Goal: Task Accomplishment & Management: Complete application form

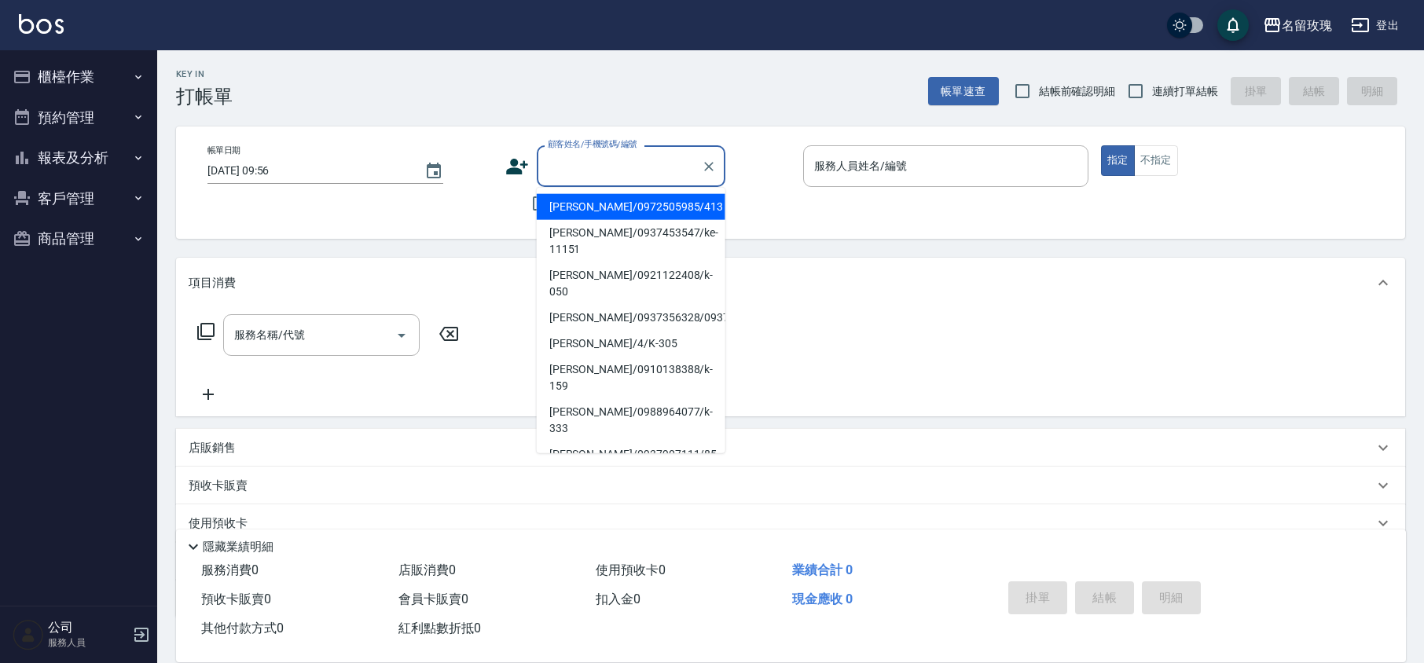
click at [569, 152] on div "顧客姓名/手機號碼/編號 顧客姓名/手機號碼/編號" at bounding box center [631, 166] width 189 height 42
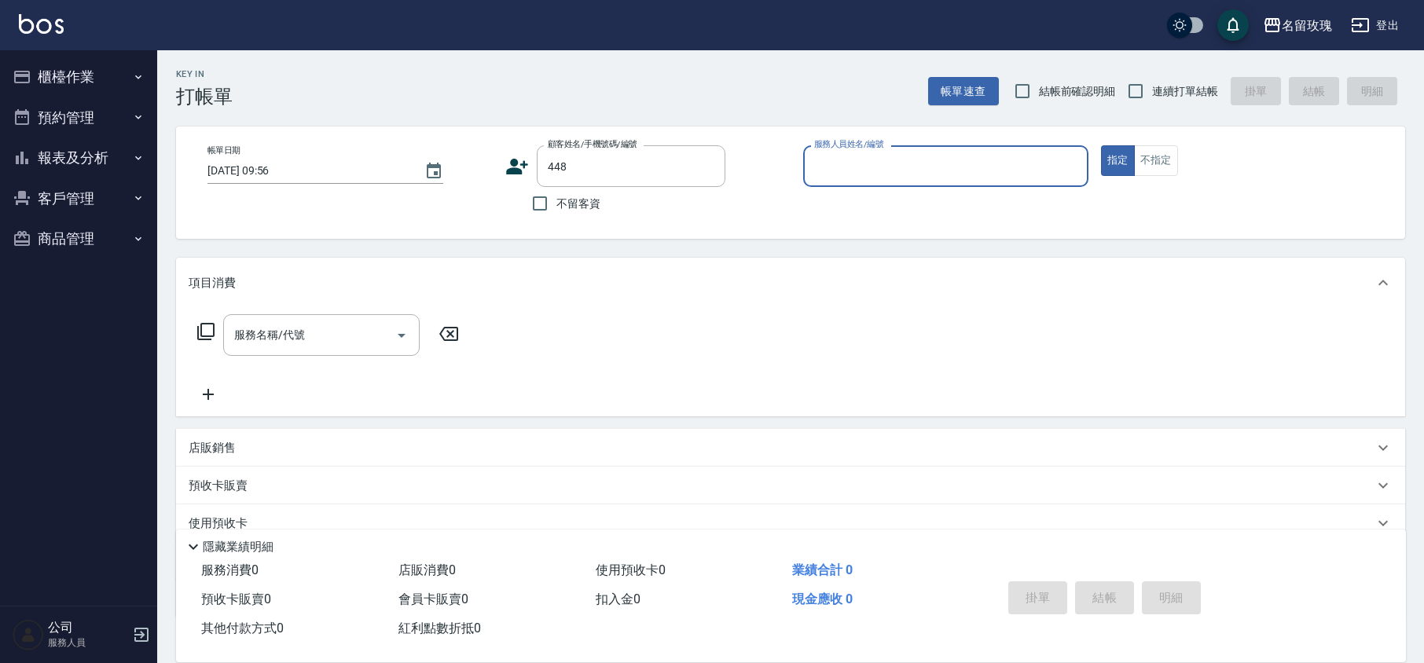
type input "[PERSON_NAME]/0917532523/448"
type input "VIVI-2"
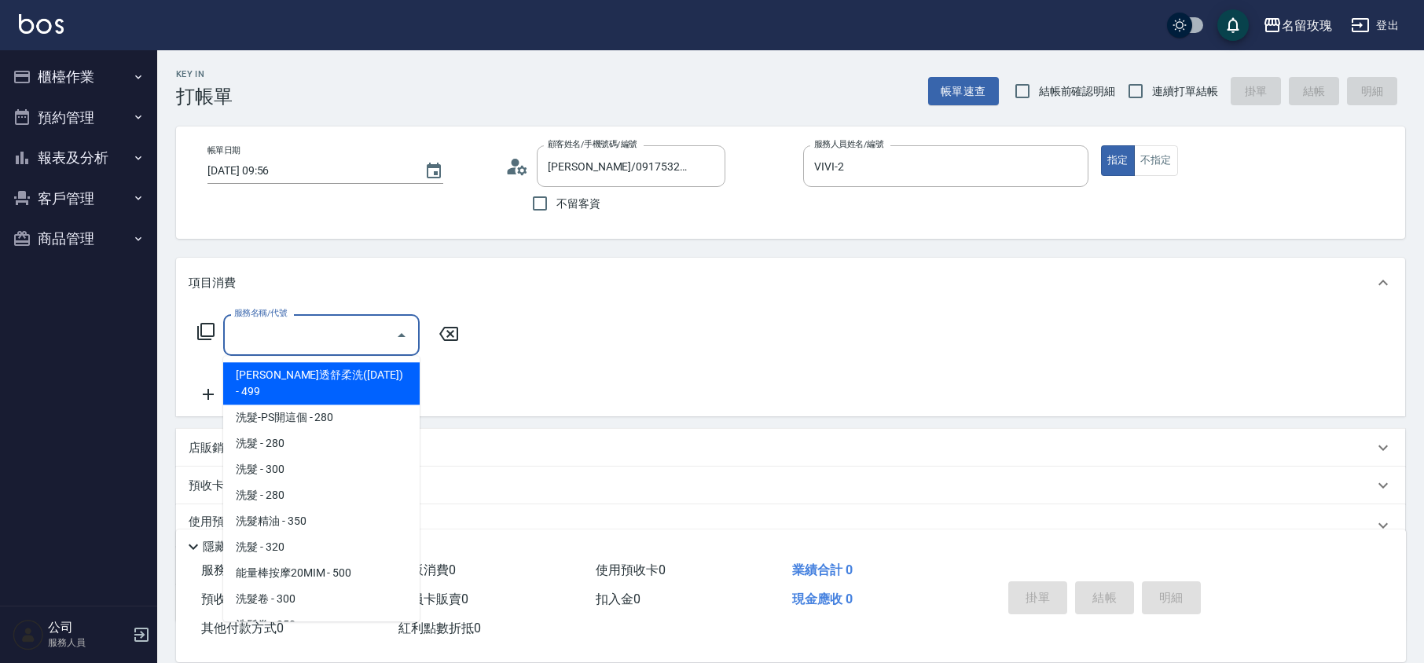
click at [347, 344] on input "服務名稱/代號" at bounding box center [309, 335] width 159 height 28
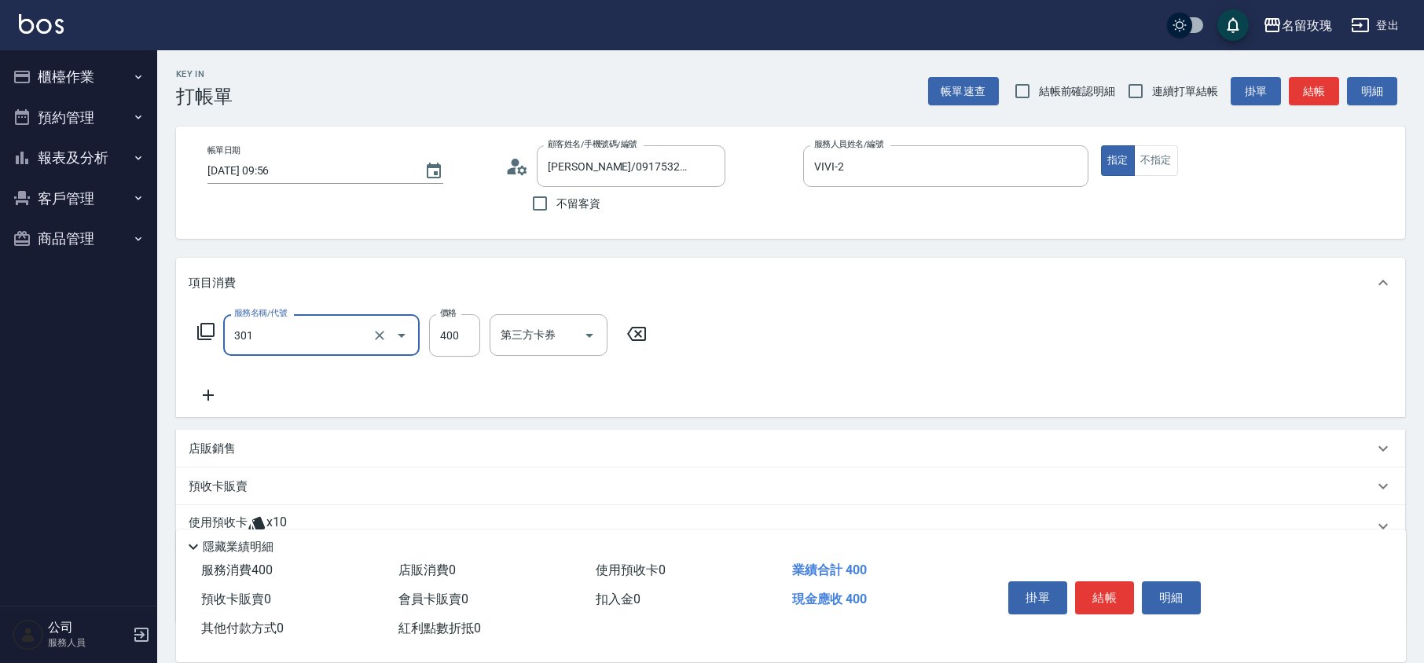
type input "剪髮(301)"
type input "480"
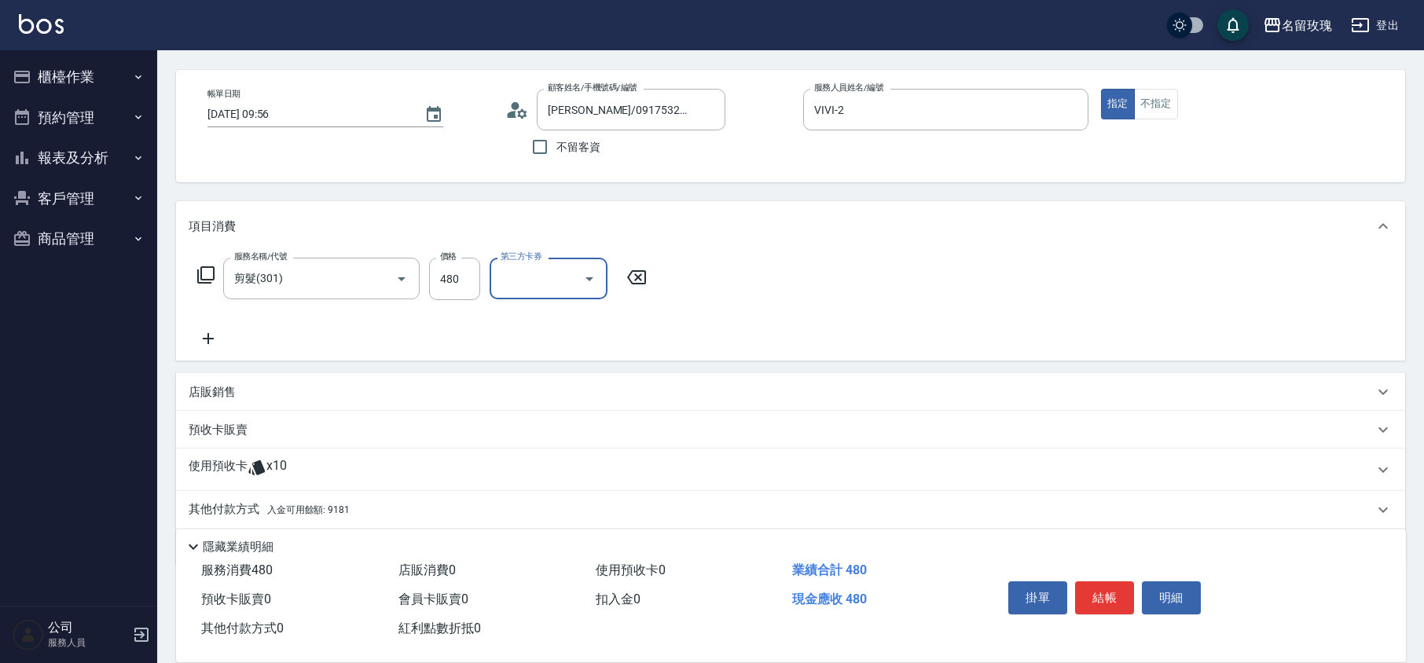
scroll to position [108, 0]
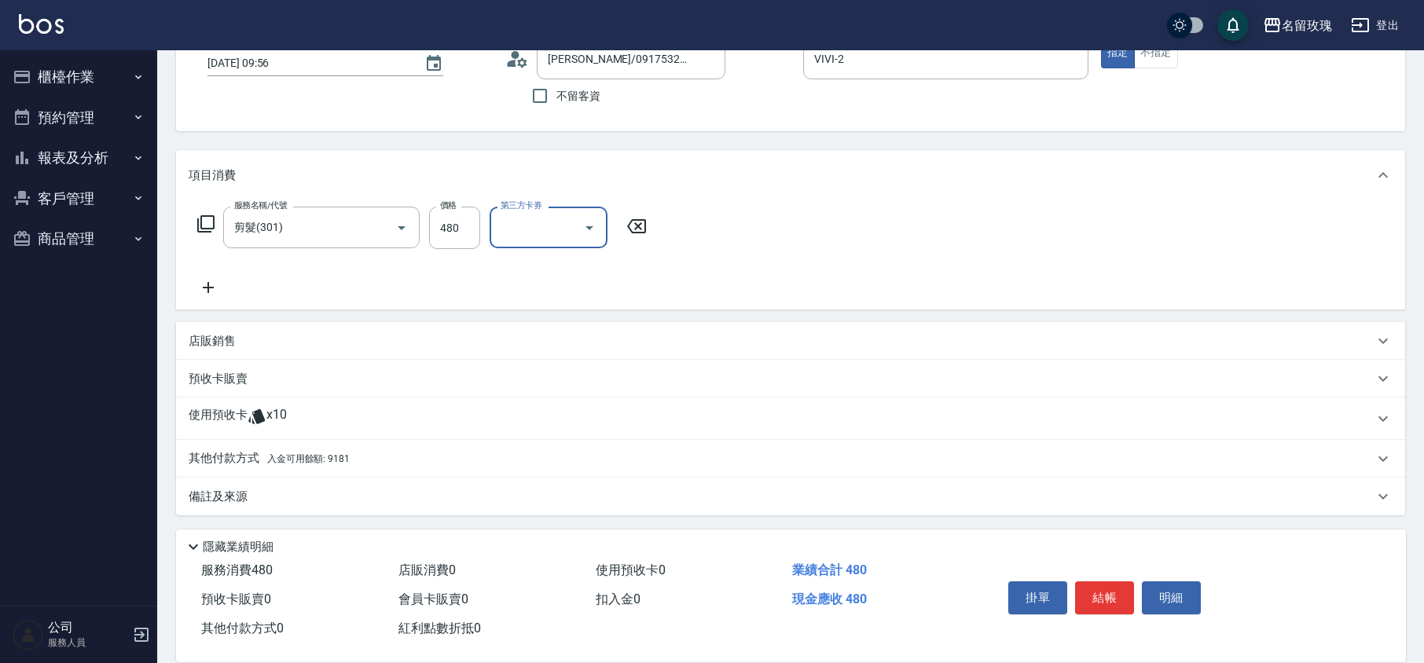
click at [388, 464] on div "其他付款方式 入金可用餘額: 9181" at bounding box center [781, 458] width 1185 height 17
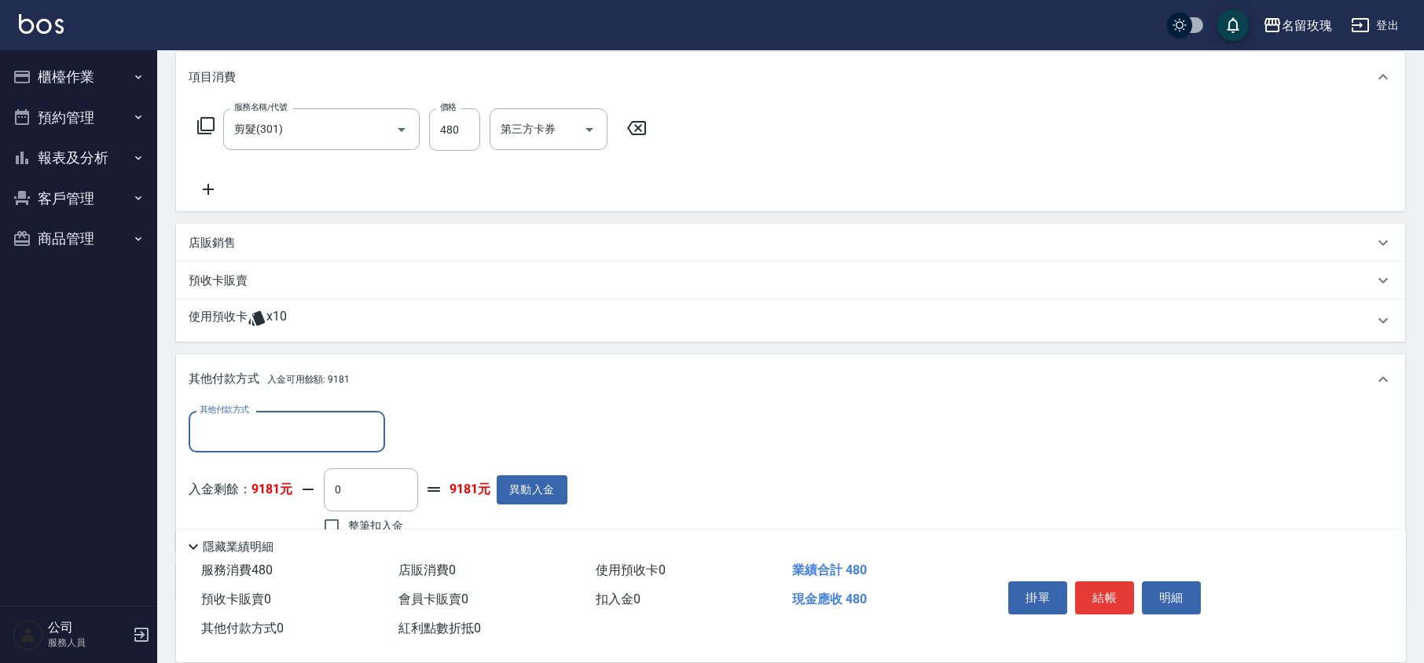
scroll to position [288, 0]
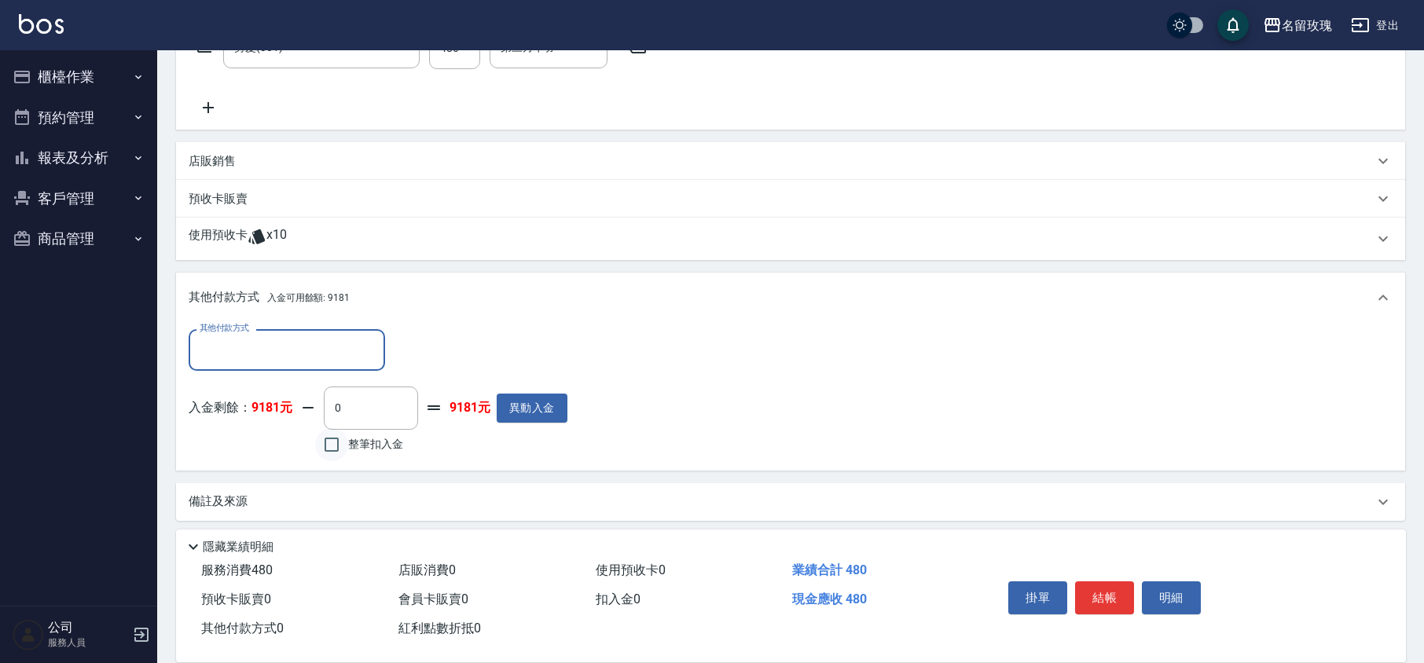
click at [331, 441] on input "整筆扣入金" at bounding box center [331, 444] width 33 height 33
checkbox input "true"
type input "480"
click at [1094, 595] on button "結帳" at bounding box center [1104, 598] width 59 height 33
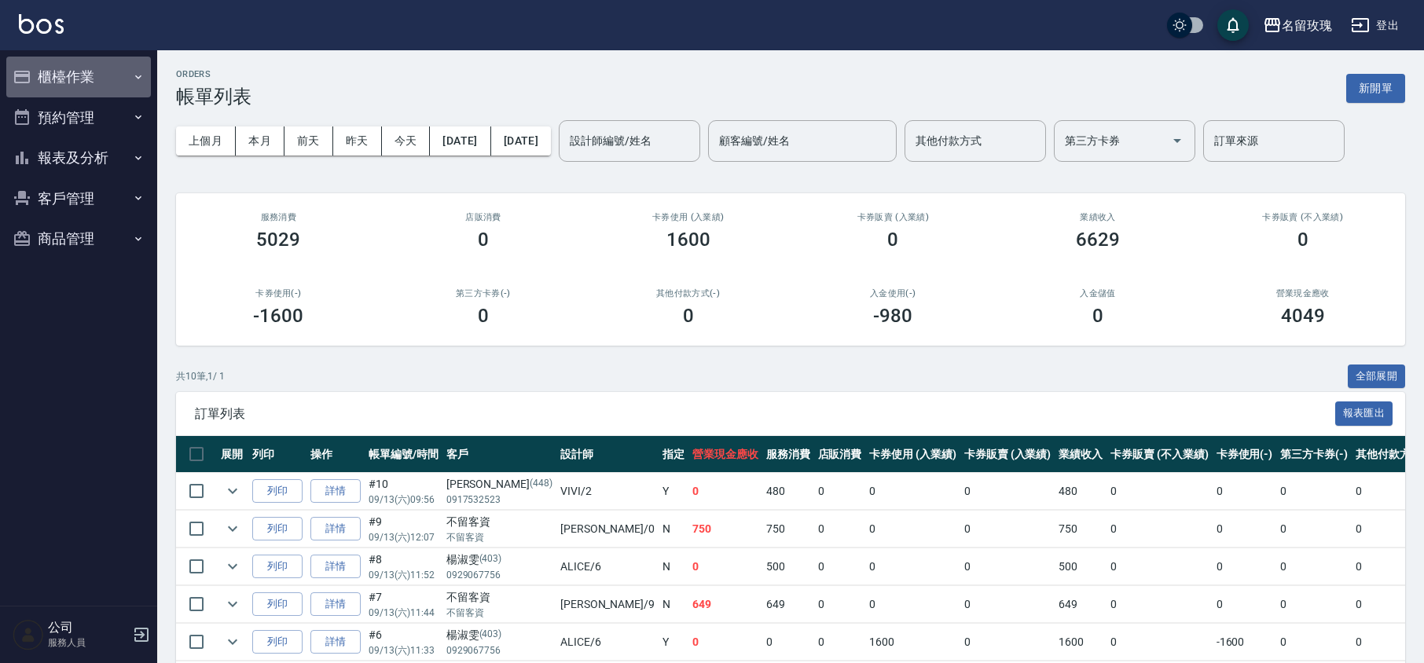
click at [102, 73] on button "櫃檯作業" at bounding box center [78, 77] width 145 height 41
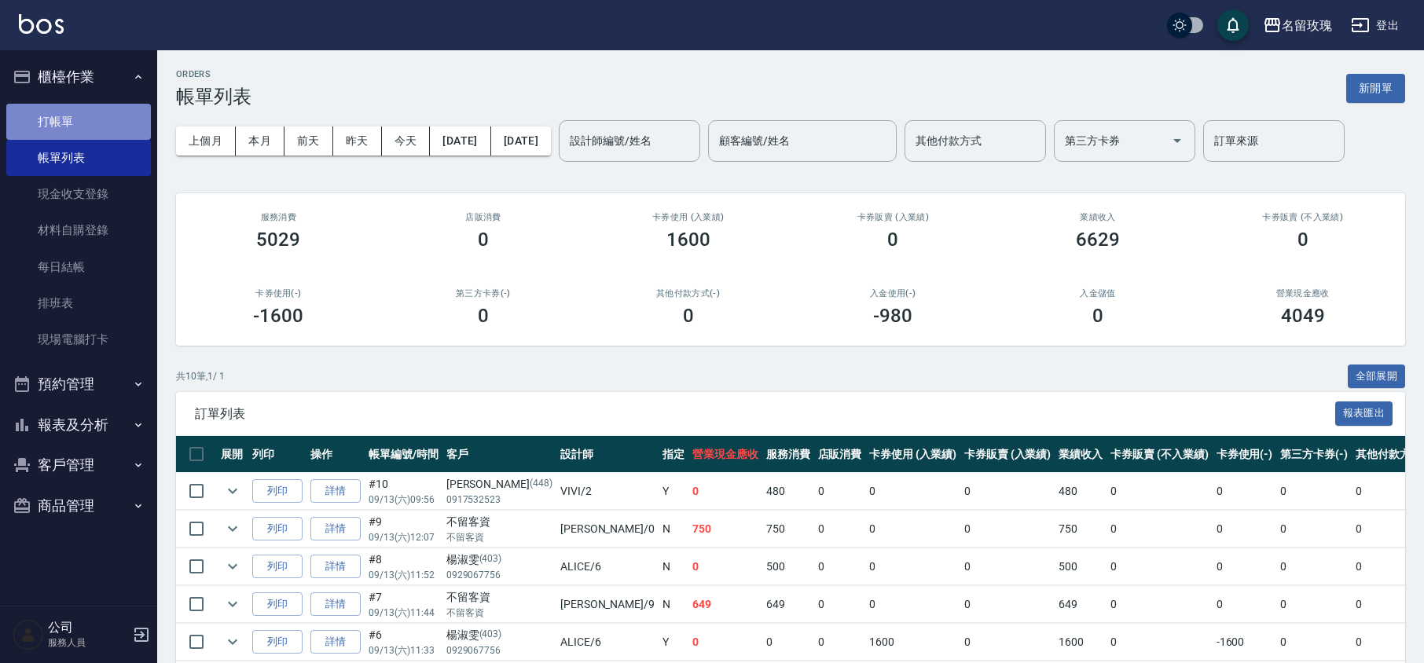
click at [102, 130] on link "打帳單" at bounding box center [78, 122] width 145 height 36
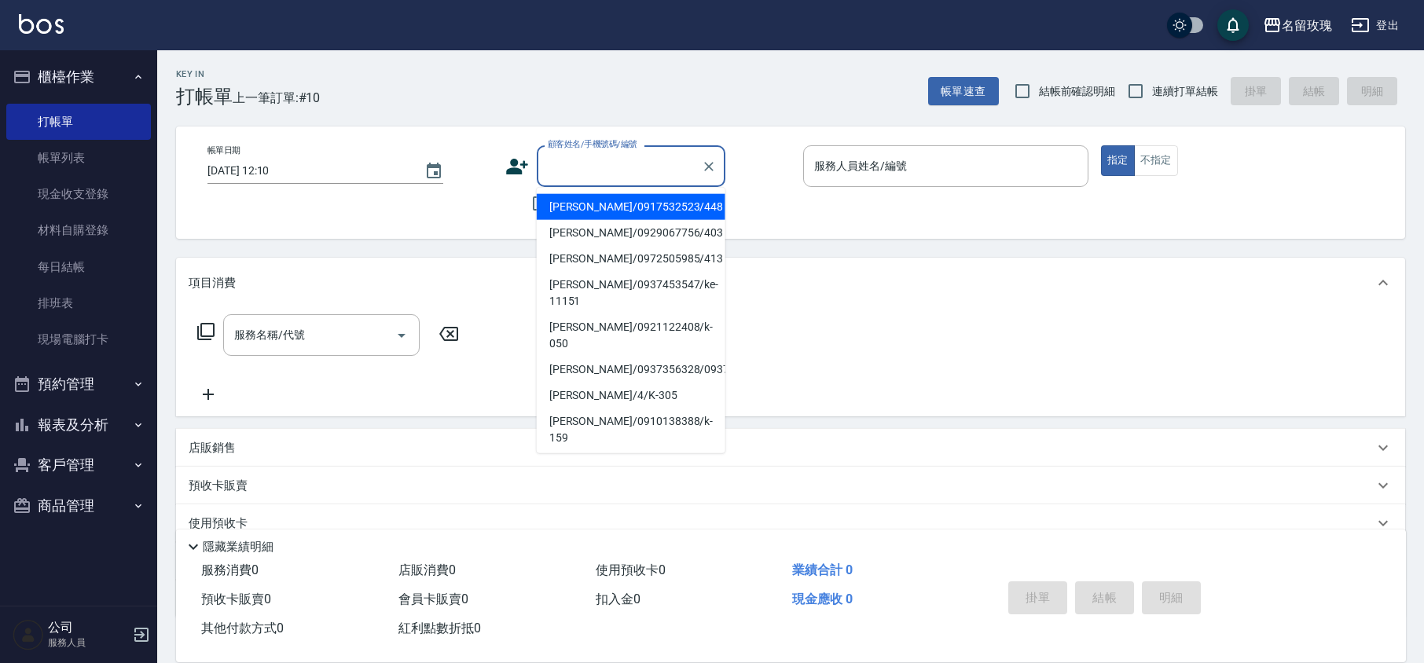
click at [597, 160] on input "顧客姓名/手機號碼/編號" at bounding box center [619, 166] width 151 height 28
click at [604, 203] on li "[PERSON_NAME]/0917532523/448" at bounding box center [631, 207] width 189 height 26
type input "[PERSON_NAME]/0917532523/448"
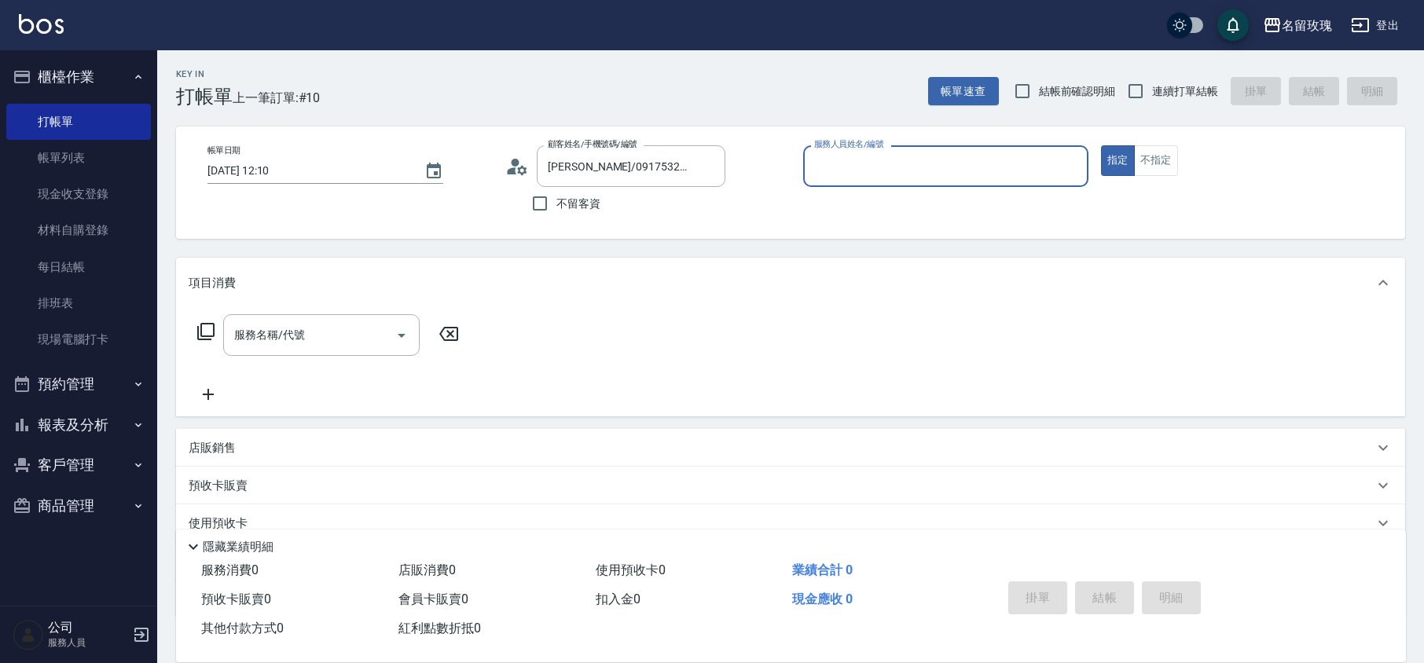
type input "VIVI-2"
click at [707, 164] on icon "Clear" at bounding box center [708, 166] width 9 height 9
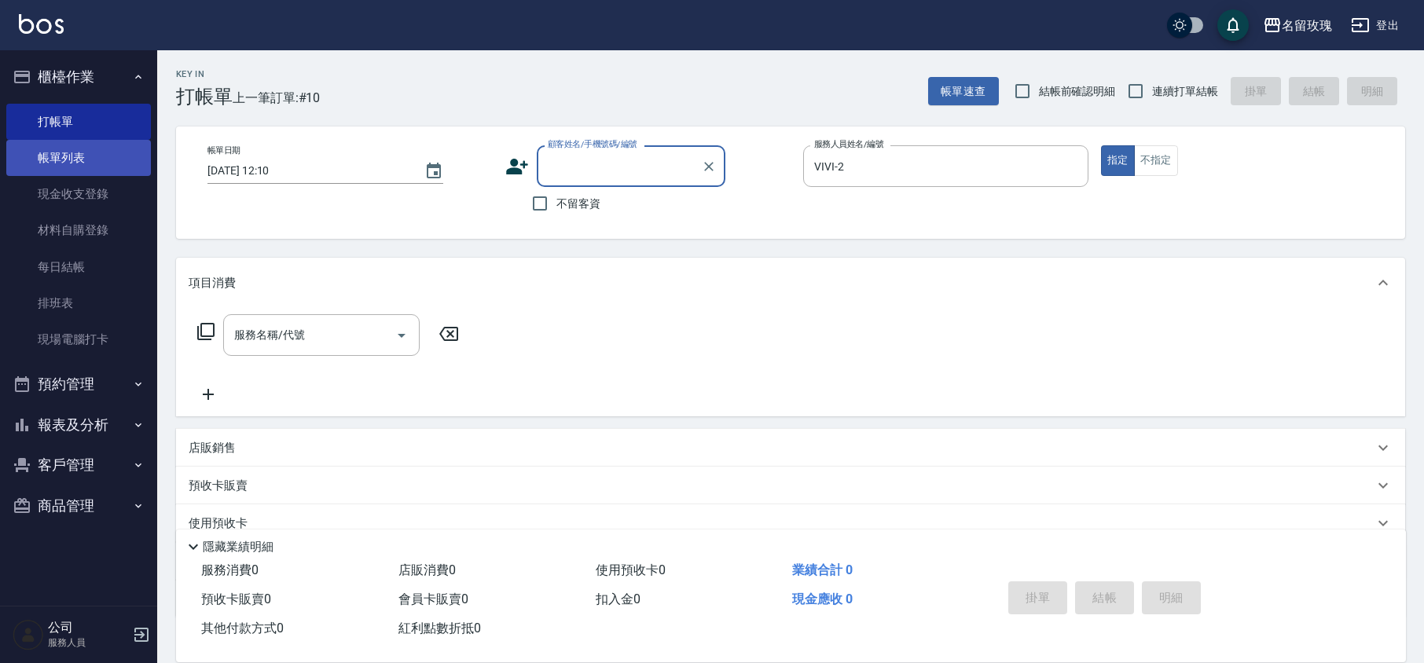
click at [95, 145] on link "帳單列表" at bounding box center [78, 158] width 145 height 36
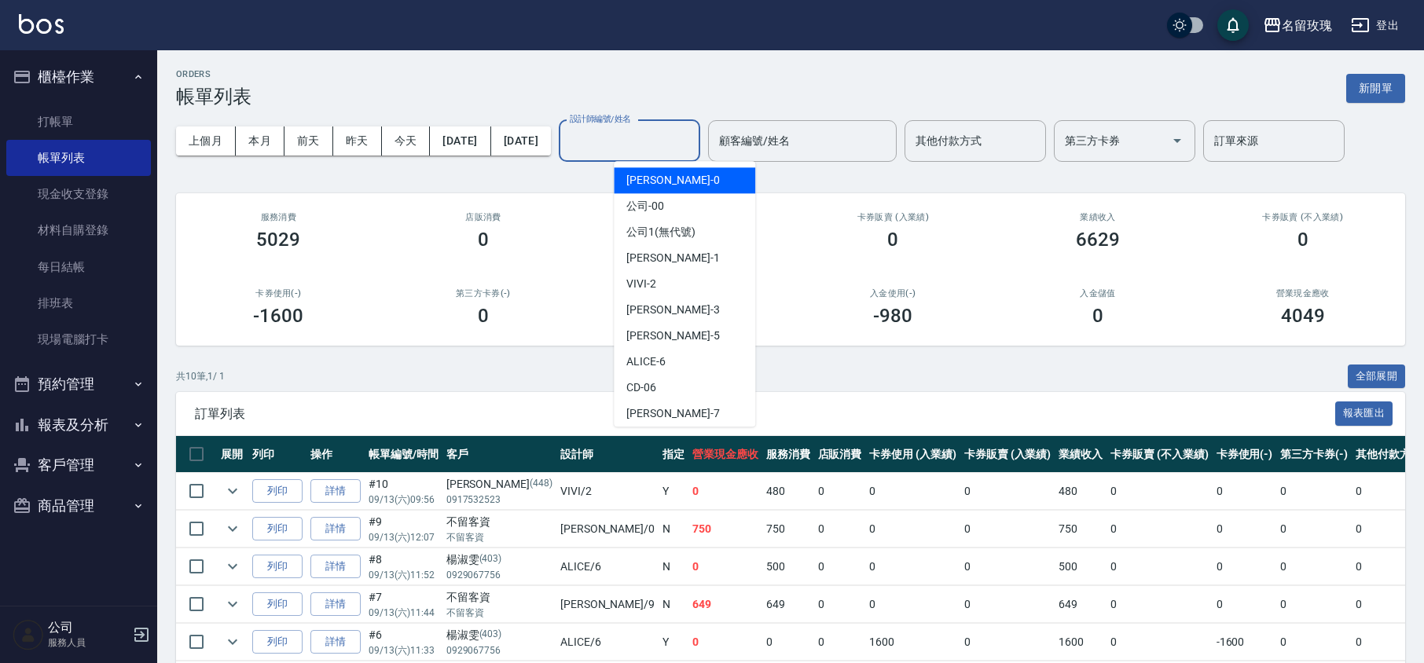
click at [661, 148] on input "設計師編號/姓名" at bounding box center [629, 141] width 127 height 28
click at [693, 275] on div "VIVI -2" at bounding box center [684, 284] width 141 height 26
type input "VIVI-2"
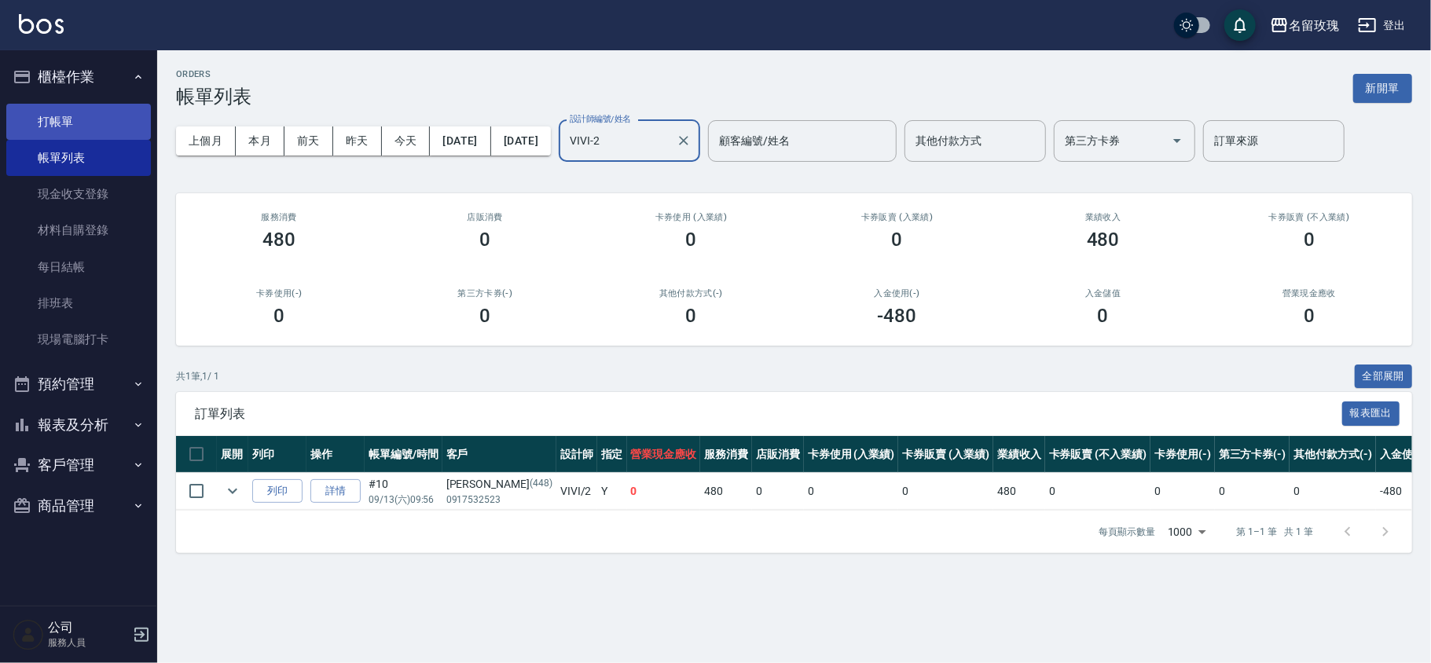
click at [82, 112] on link "打帳單" at bounding box center [78, 122] width 145 height 36
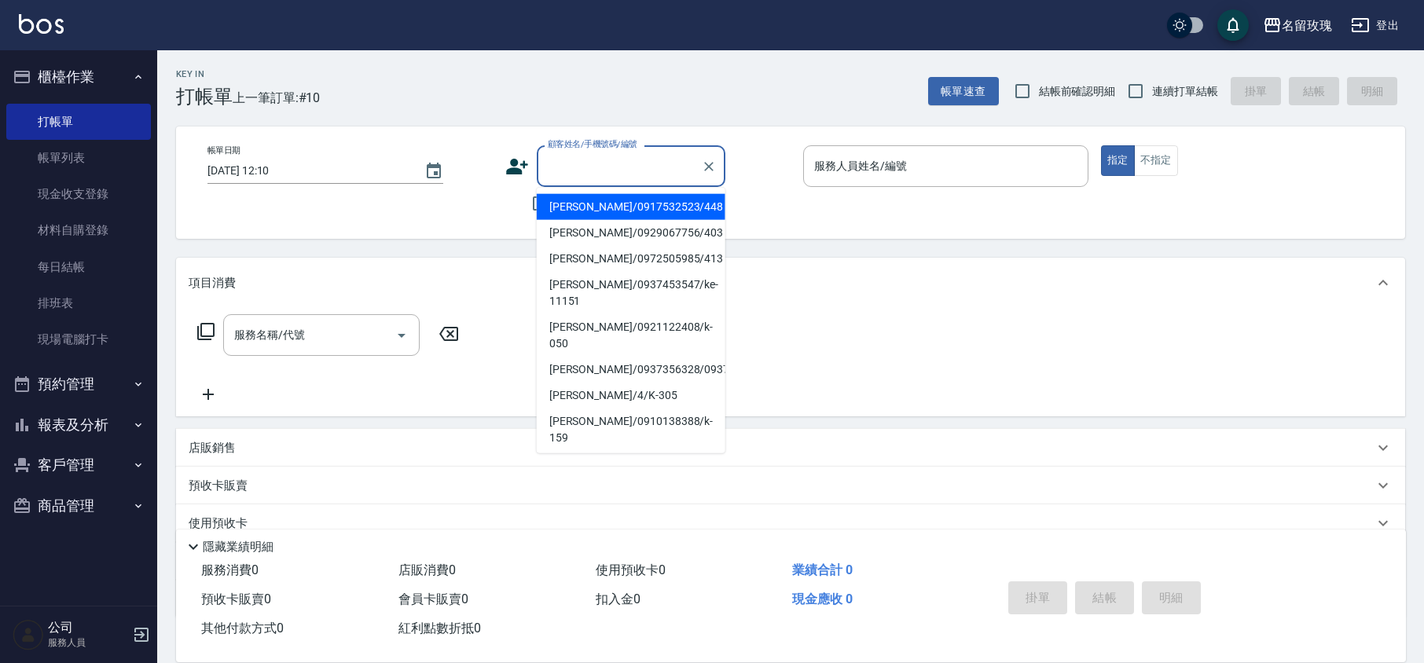
click at [569, 163] on input "顧客姓名/手機號碼/編號" at bounding box center [619, 166] width 151 height 28
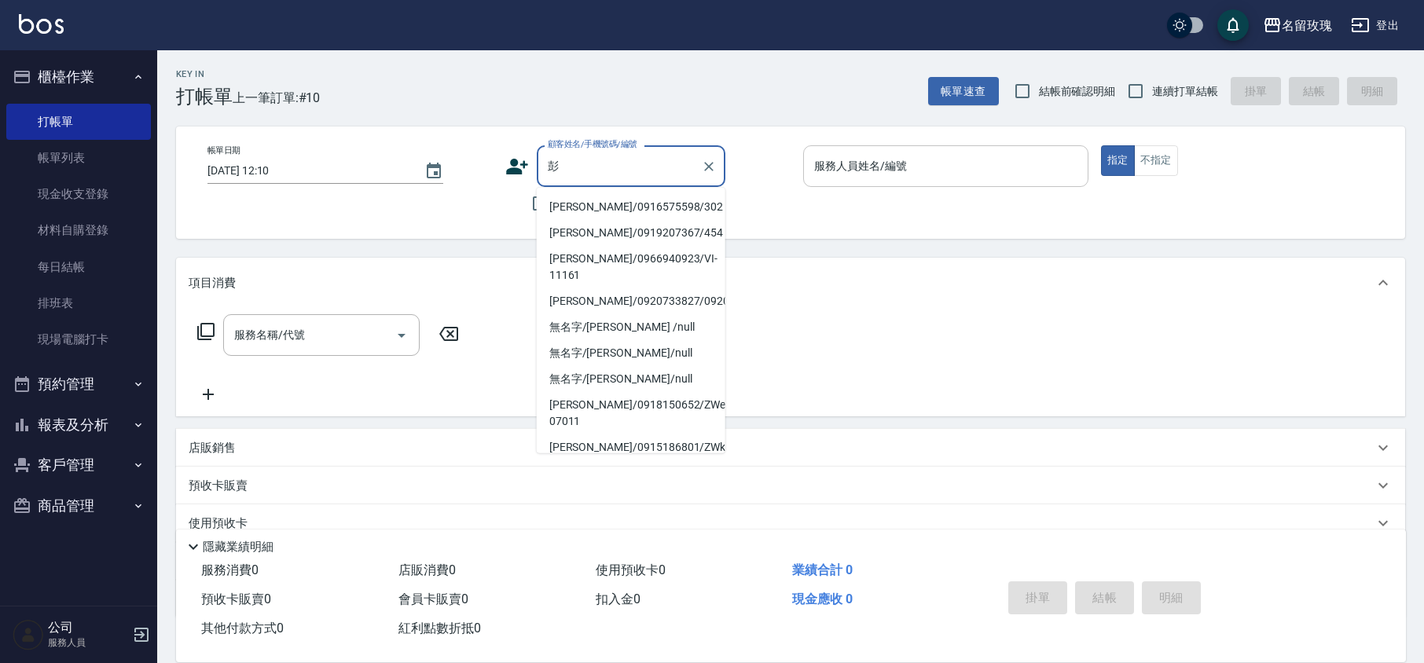
type input "彭"
click at [858, 170] on input "服務人員姓名/編號" at bounding box center [945, 166] width 271 height 28
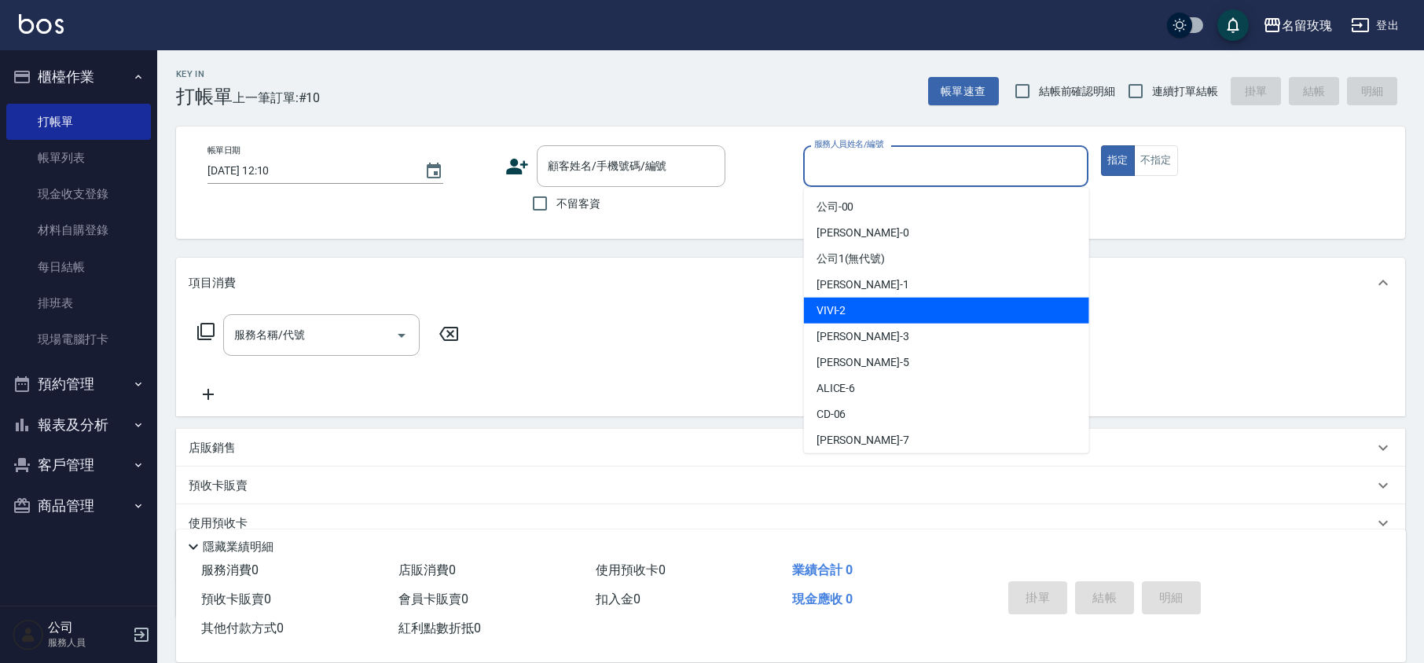
click at [865, 308] on div "VIVI -2" at bounding box center [946, 311] width 285 height 26
type input "VIVI-2"
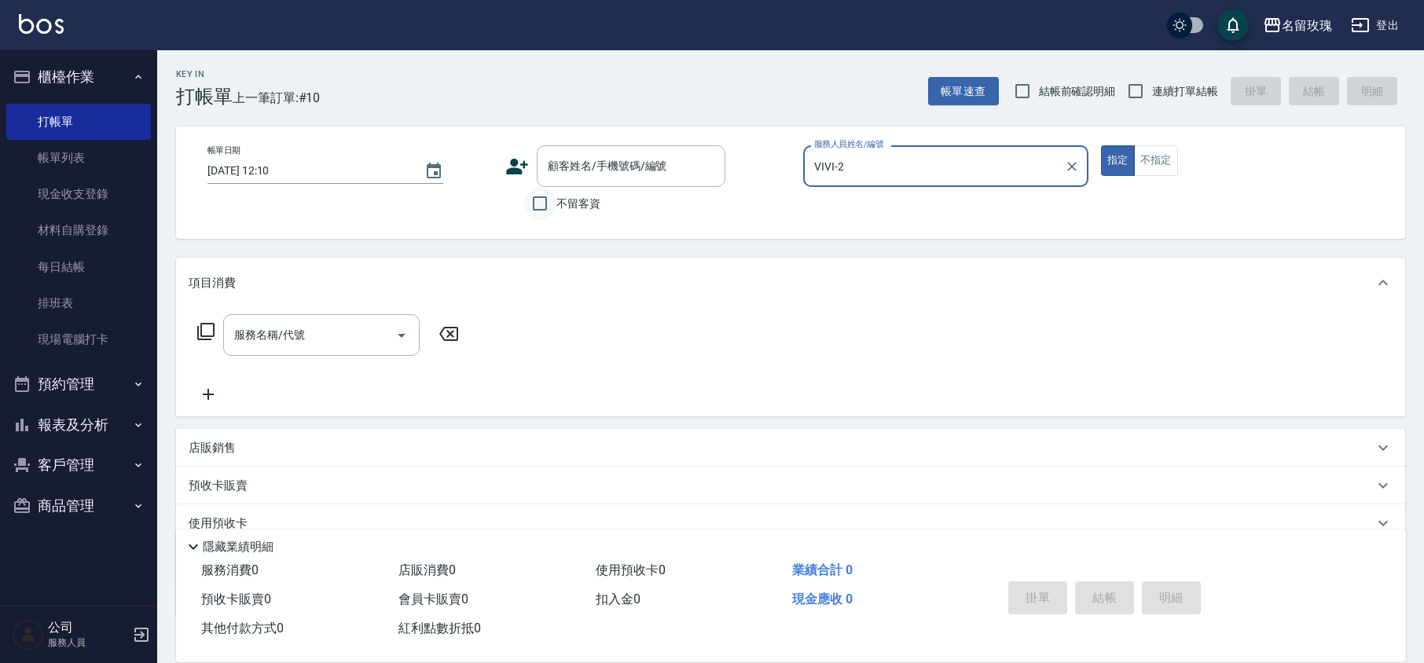
click at [544, 198] on input "不留客資" at bounding box center [540, 203] width 33 height 33
checkbox input "true"
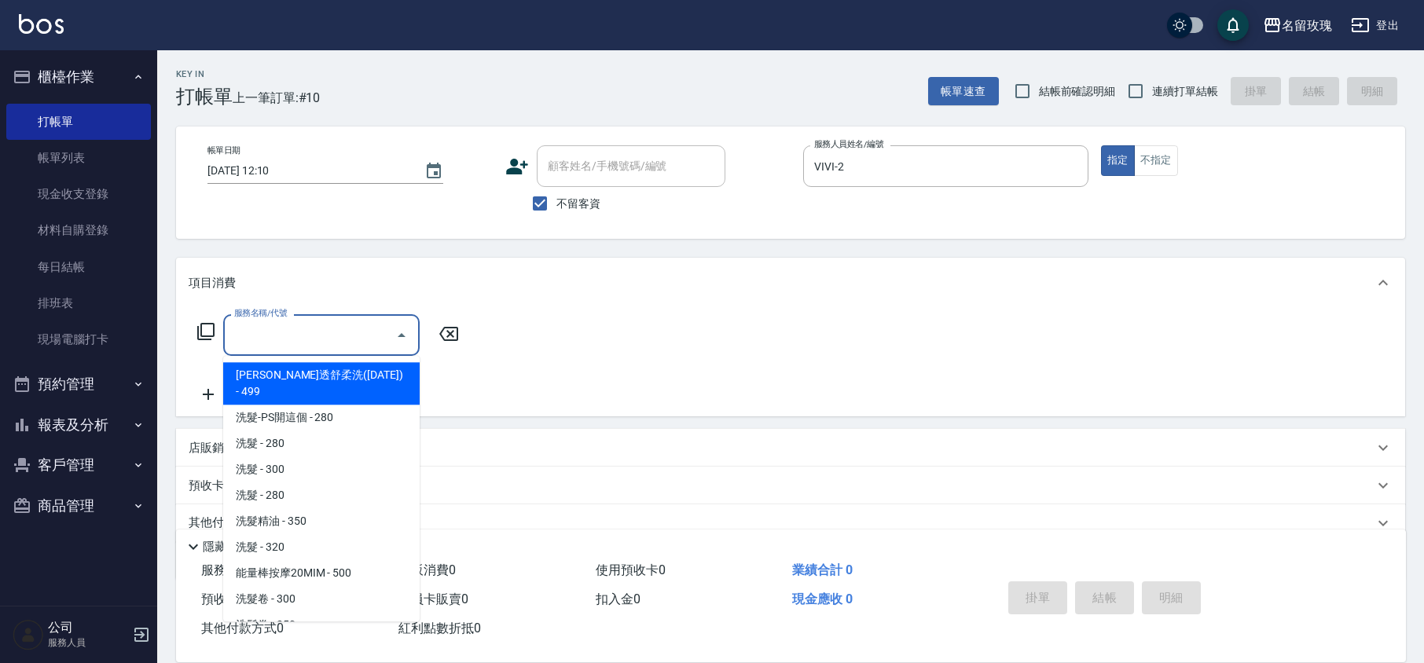
click at [314, 340] on input "服務名稱/代號" at bounding box center [309, 335] width 159 height 28
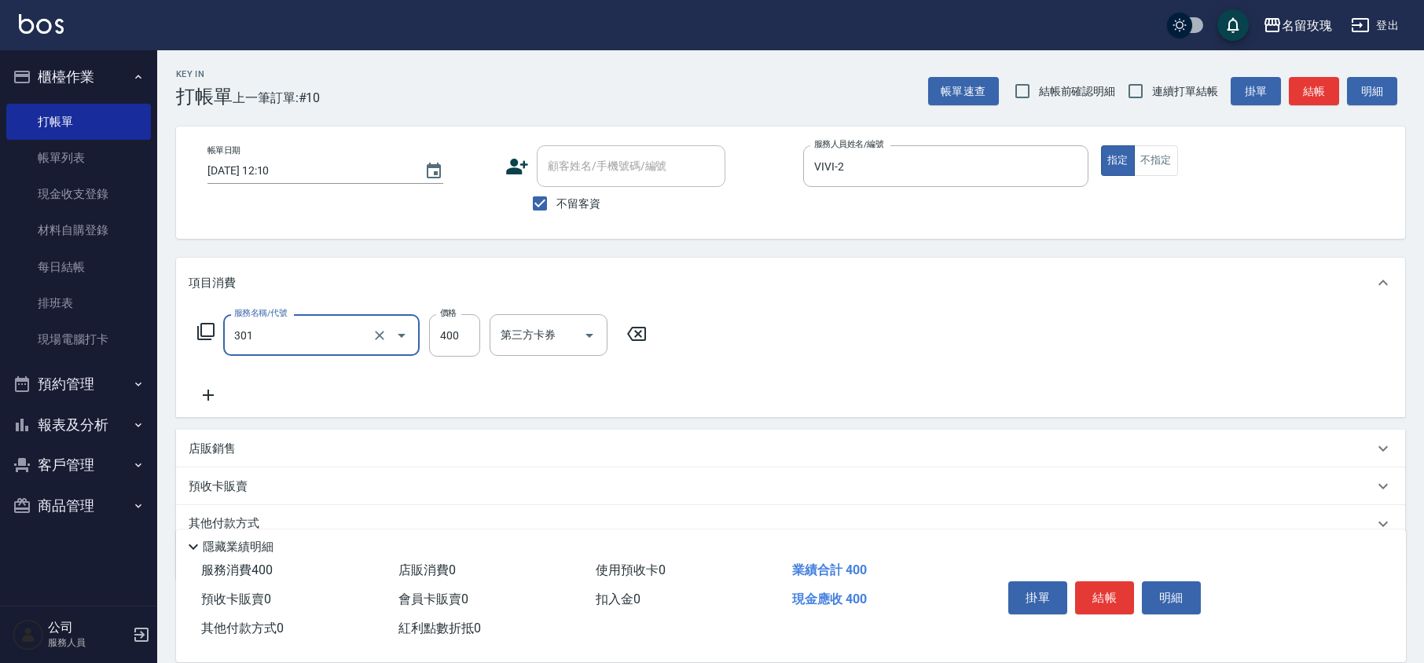
type input "剪髮(301)"
type input "350"
click at [1111, 586] on button "結帳" at bounding box center [1104, 598] width 59 height 33
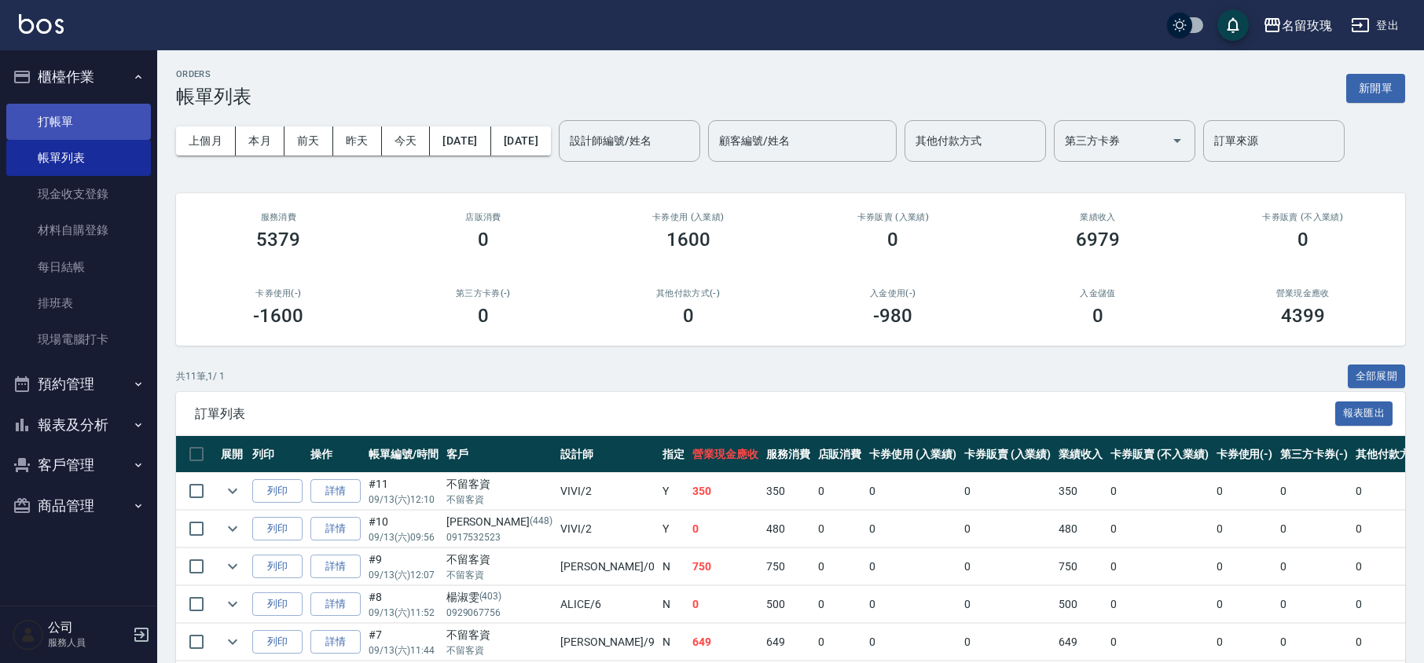
click at [105, 120] on link "打帳單" at bounding box center [78, 122] width 145 height 36
